Goal: Information Seeking & Learning: Learn about a topic

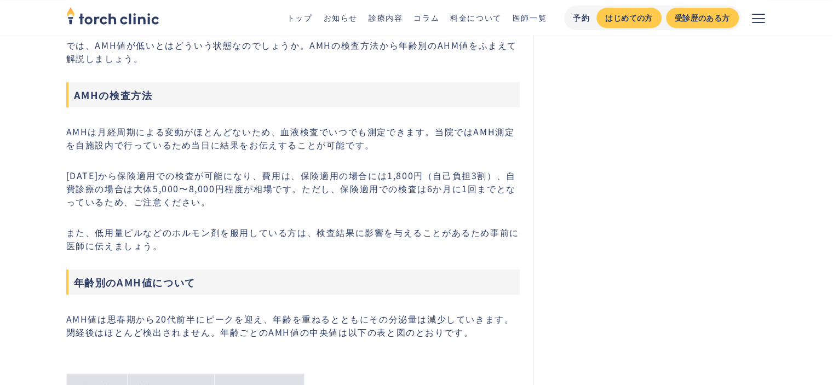
scroll to position [877, 0]
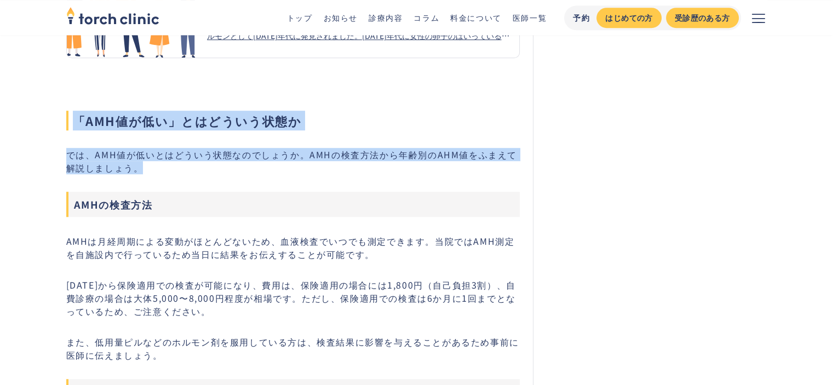
drag, startPoint x: 141, startPoint y: 168, endPoint x: 78, endPoint y: 116, distance: 82.1
click at [78, 116] on span "「AMH値が低い」とはどういう状態か" at bounding box center [293, 121] width 454 height 20
drag, startPoint x: 78, startPoint y: 116, endPoint x: 159, endPoint y: 168, distance: 97.1
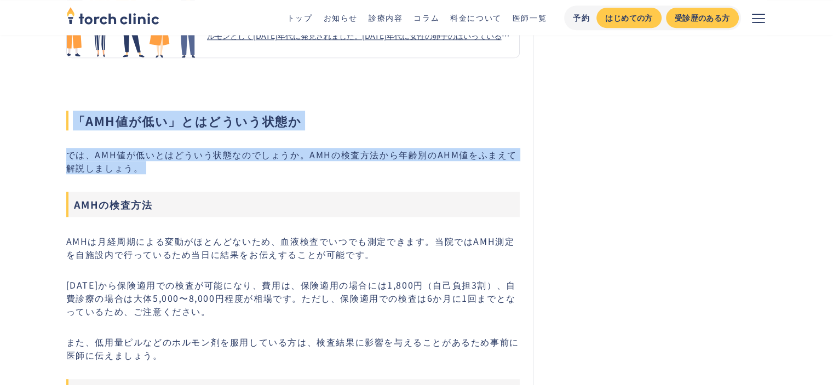
click at [159, 168] on p "では、AMH値が低いとはどういう状態なのでしょうか。AMHの検査方法から年齢別のAHM値をふまえて解説しましょう。" at bounding box center [293, 161] width 454 height 26
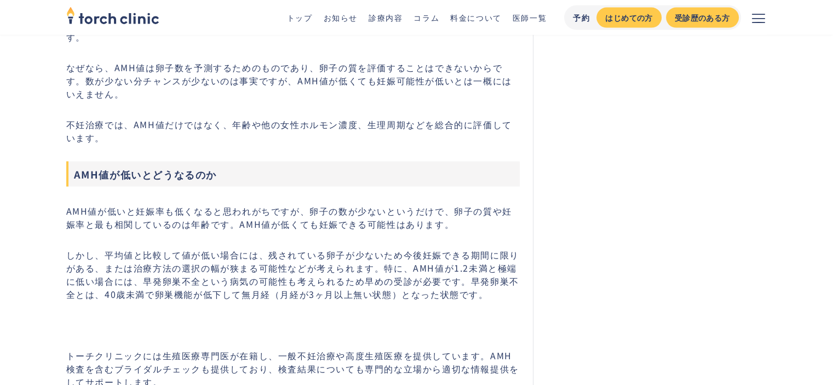
scroll to position [2466, 0]
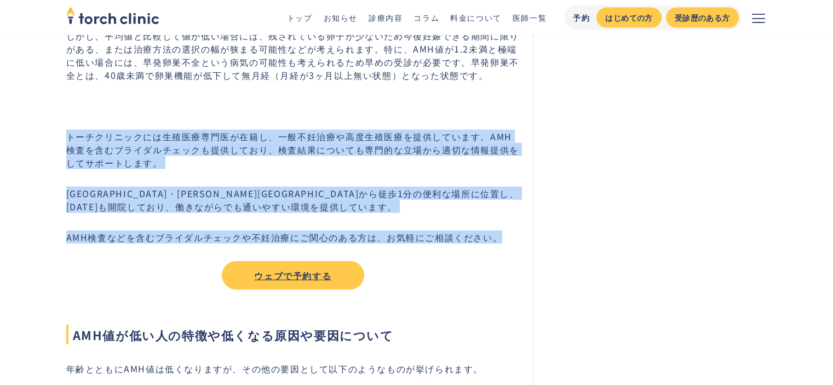
drag, startPoint x: 62, startPoint y: 122, endPoint x: 515, endPoint y: 224, distance: 463.9
click at [515, 231] on p "AMH検査などを含むブライダルチェックや不妊治療にご関心のある方は、お気軽にご相談ください。" at bounding box center [293, 237] width 454 height 13
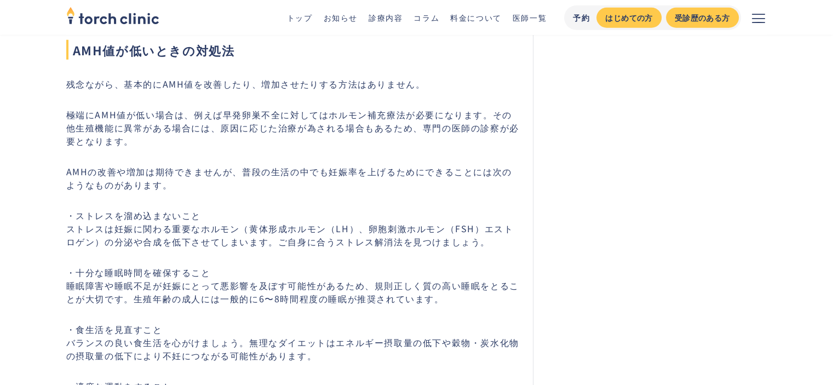
scroll to position [3123, 0]
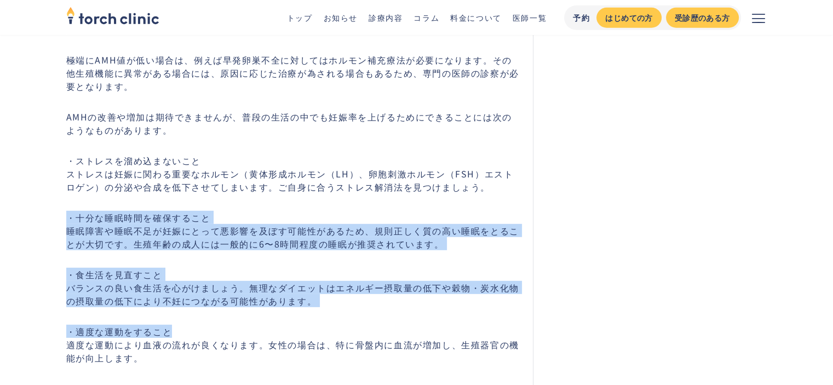
drag, startPoint x: 60, startPoint y: 194, endPoint x: 345, endPoint y: 307, distance: 306.7
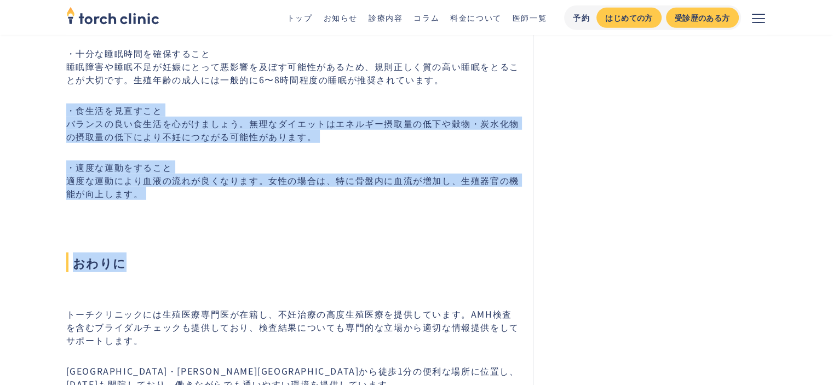
drag, startPoint x: 237, startPoint y: 196, endPoint x: 48, endPoint y: 81, distance: 221.3
drag, startPoint x: 48, startPoint y: 81, endPoint x: 221, endPoint y: 200, distance: 209.9
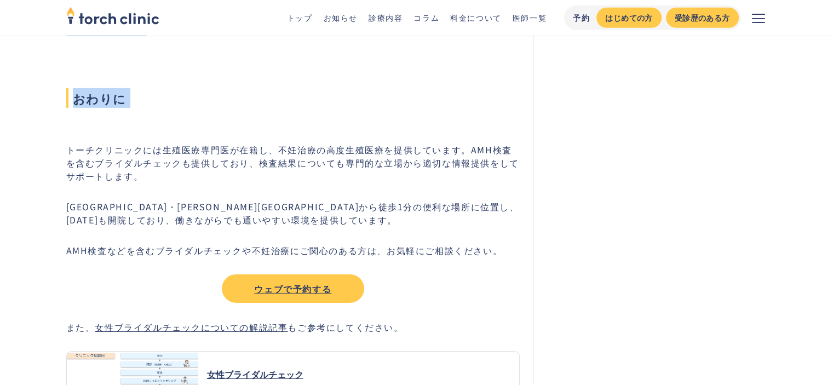
scroll to position [3507, 0]
